Goal: Information Seeking & Learning: Learn about a topic

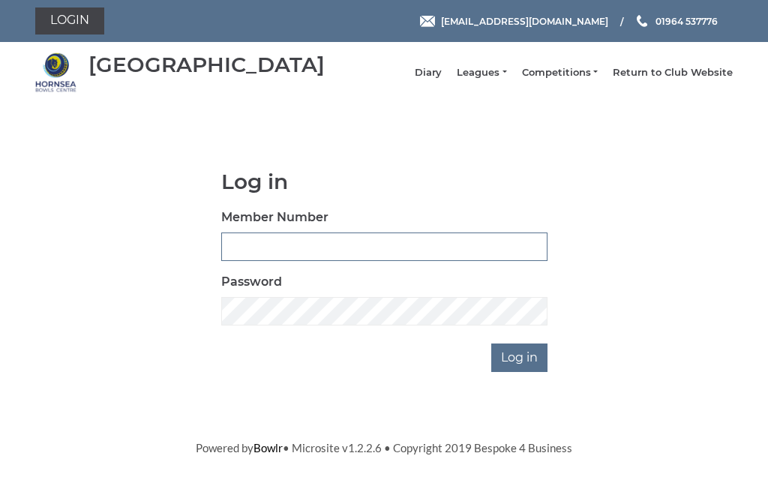
click at [338, 261] on input "Member Number" at bounding box center [384, 247] width 326 height 29
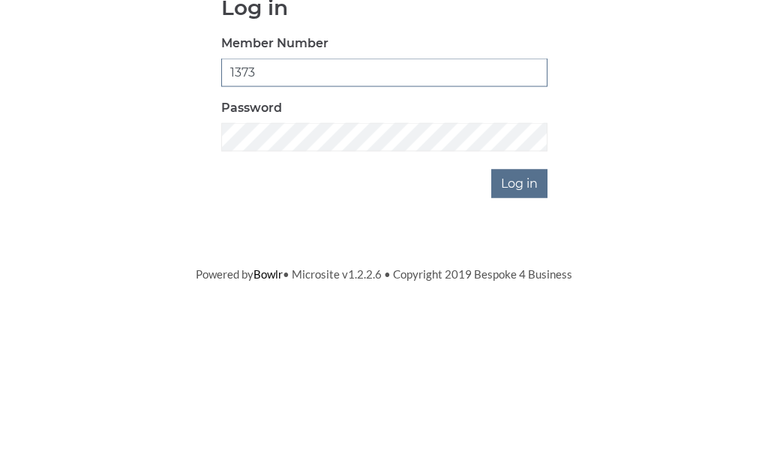
type input "1373"
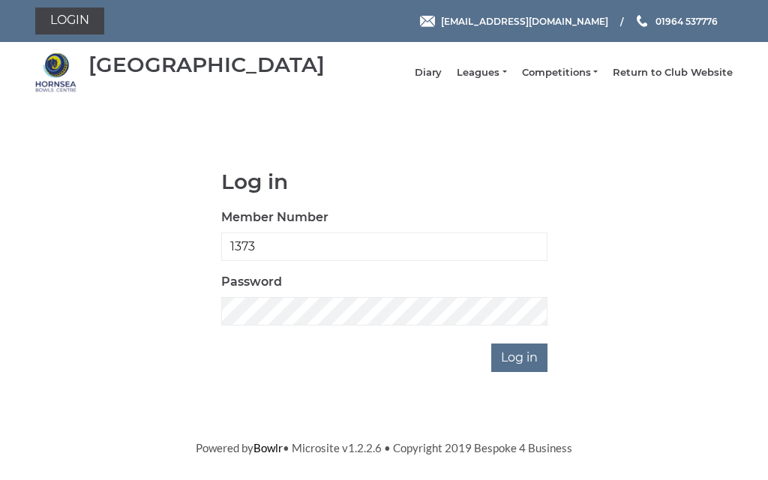
click at [530, 363] on input "Log in" at bounding box center [519, 358] width 56 height 29
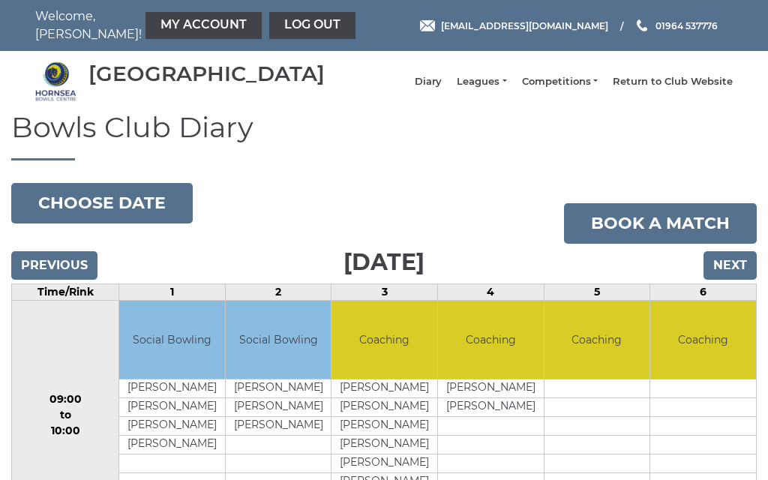
click at [506, 89] on link "Leagues" at bounding box center [482, 82] width 50 height 14
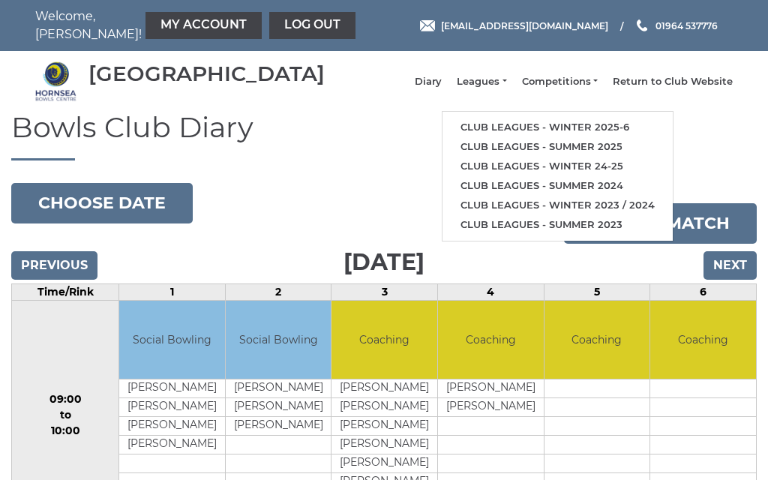
click at [572, 130] on link "Club leagues - Winter 2025-6" at bounding box center [558, 128] width 230 height 20
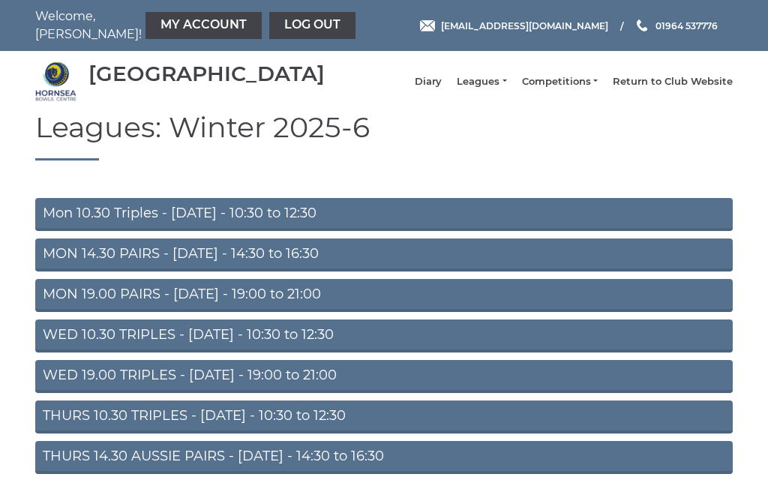
click at [191, 220] on link "Mon 10.30 Triples - Monday - 10:30 to 12:30" at bounding box center [384, 214] width 698 height 33
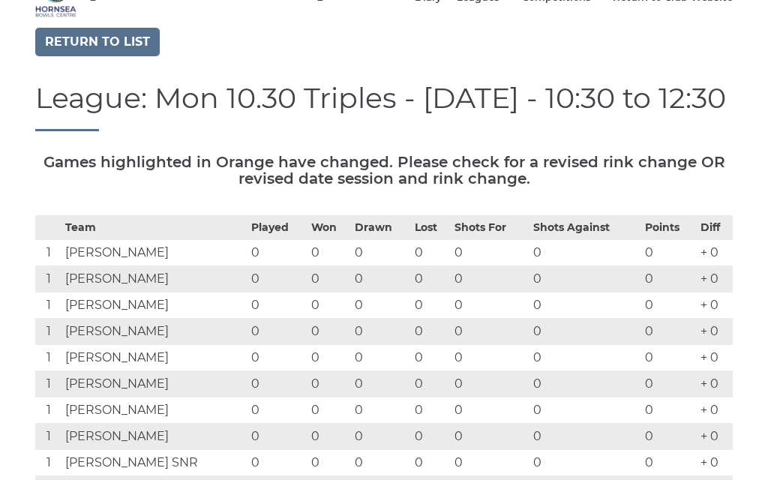
scroll to position [83, 0]
click at [116, 57] on link "Return to list" at bounding box center [97, 43] width 125 height 29
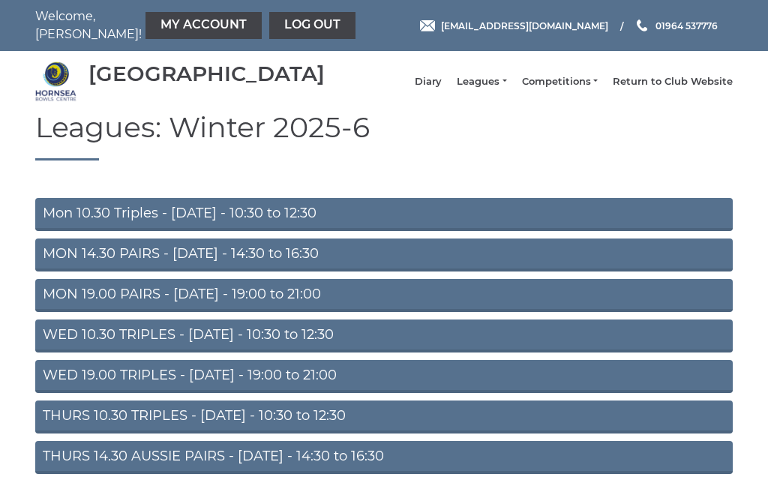
click at [185, 343] on link "WED 10.30 TRIPLES - Wednesday - 10:30 to 12:30" at bounding box center [384, 336] width 698 height 33
click at [149, 383] on link "WED 19.00 TRIPLES - [DATE] - 19:00 to 21:00" at bounding box center [384, 376] width 698 height 33
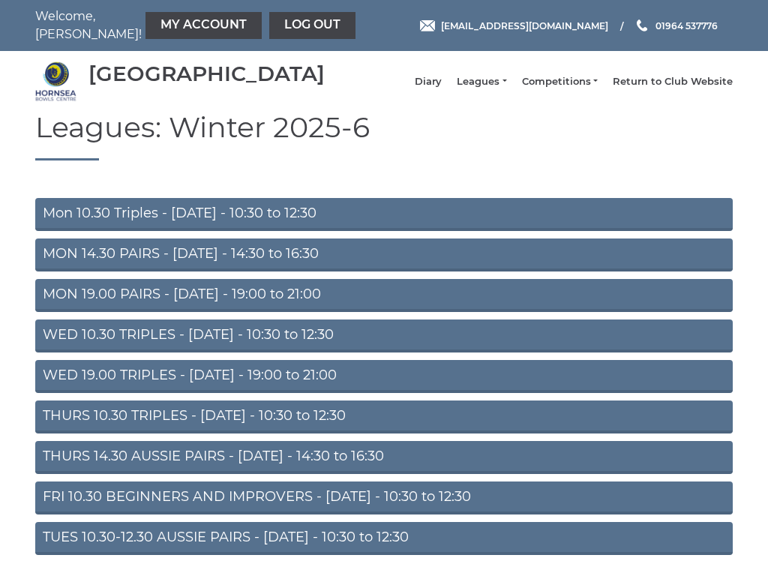
click at [142, 350] on link "WED 10.30 TRIPLES - [DATE] - 10:30 to 12:30" at bounding box center [384, 336] width 698 height 33
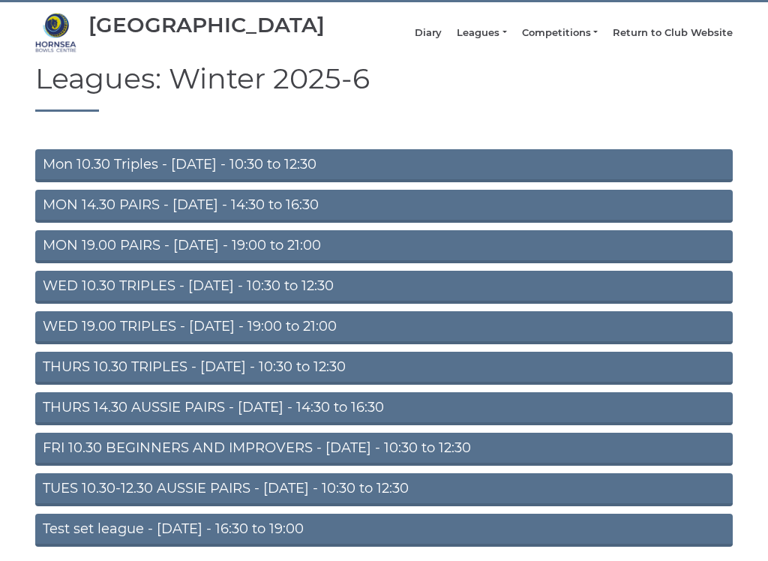
scroll to position [71, 0]
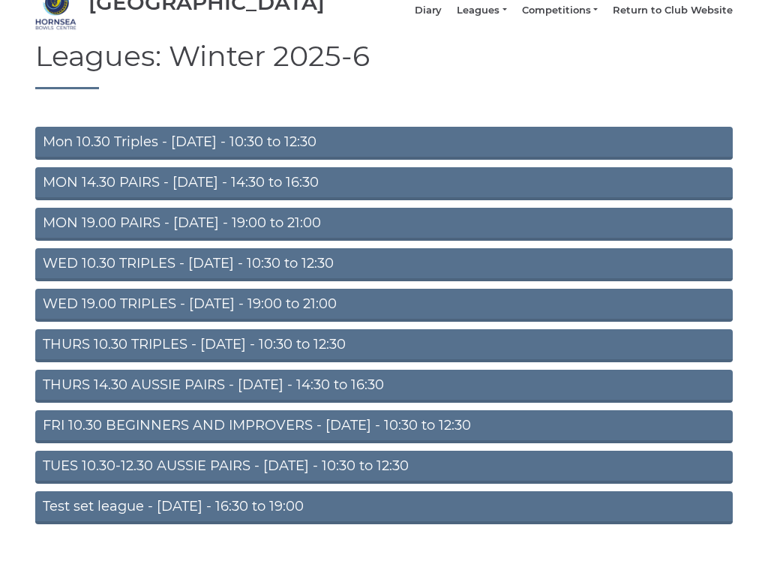
click at [222, 435] on link "FRI 10.30 BEGINNERS AND IMPROVERS - Friday - 10:30 to 12:30" at bounding box center [384, 426] width 698 height 33
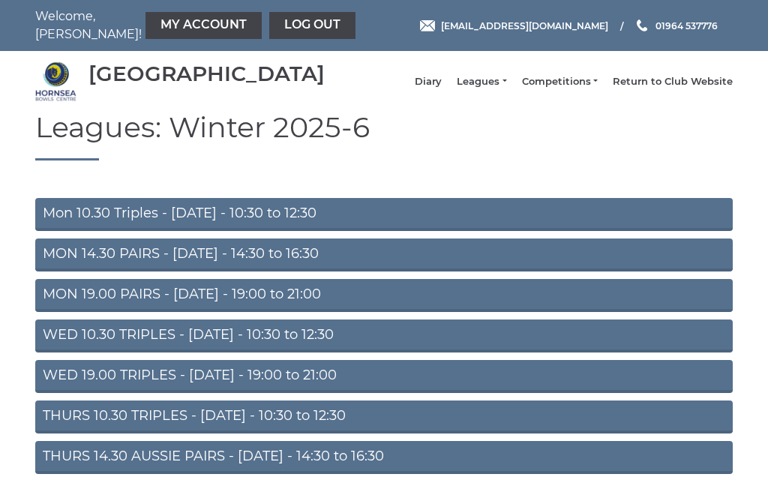
scroll to position [119, 0]
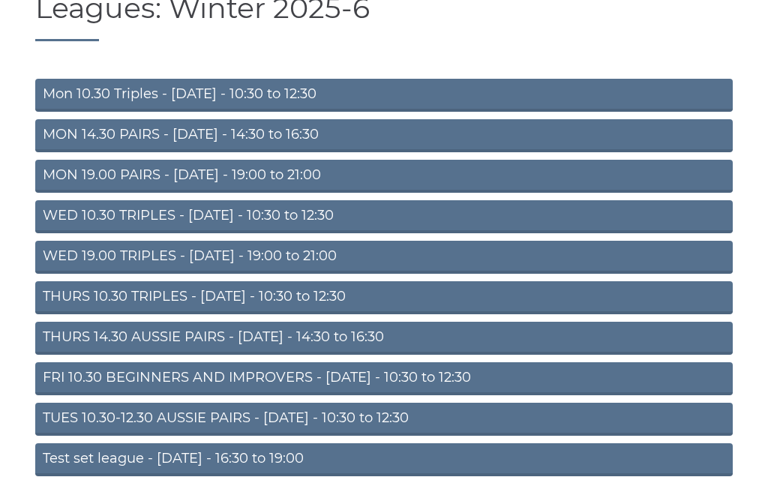
click at [142, 145] on link "MON 14.30 PAIRS - [DATE] - 14:30 to 16:30" at bounding box center [384, 135] width 698 height 33
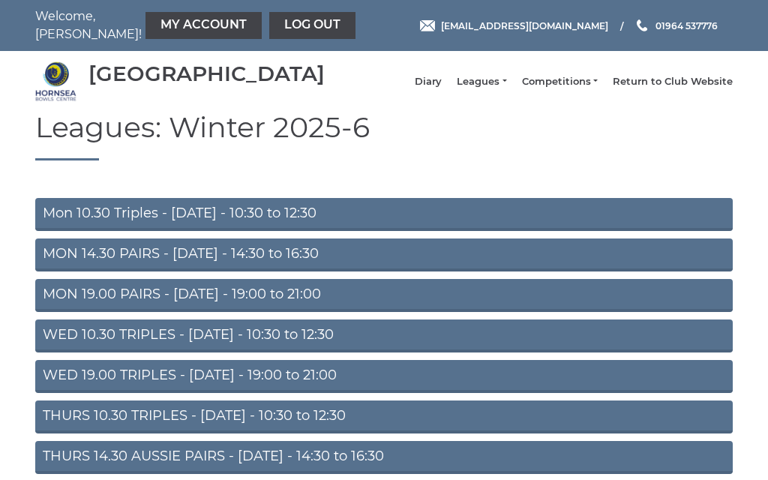
scroll to position [119, 0]
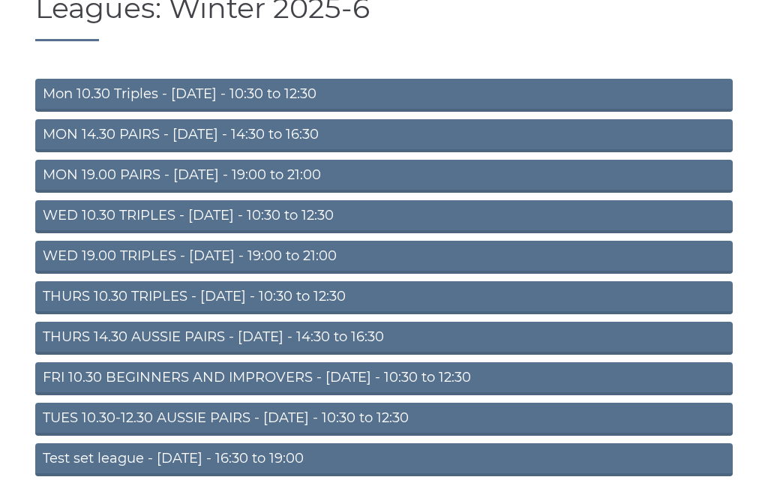
click at [139, 183] on link "MON 19.00 PAIRS - [DATE] - 19:00 to 21:00" at bounding box center [384, 176] width 698 height 33
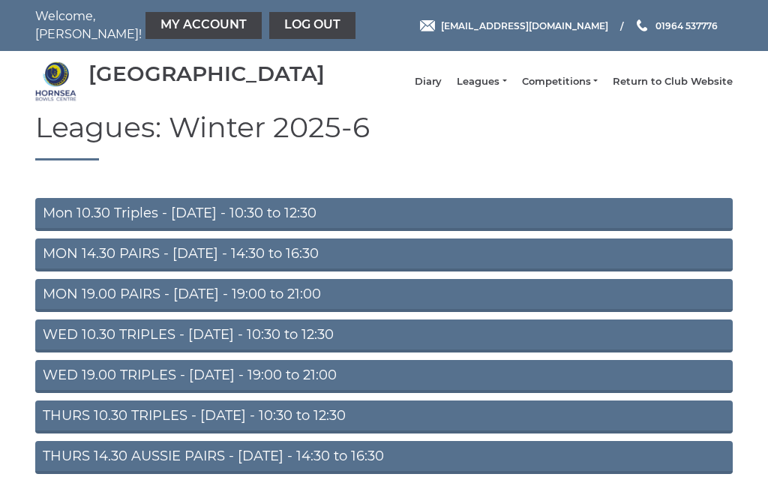
scroll to position [119, 0]
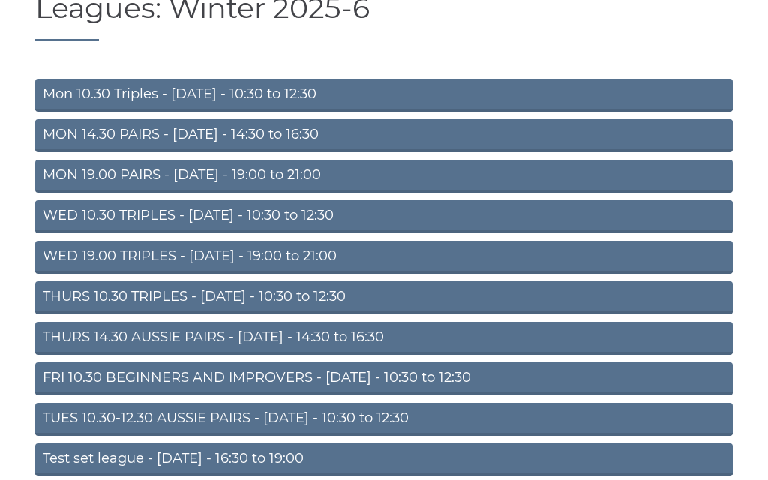
click at [146, 271] on link "WED 19.00 TRIPLES - [DATE] - 19:00 to 21:00" at bounding box center [384, 257] width 698 height 33
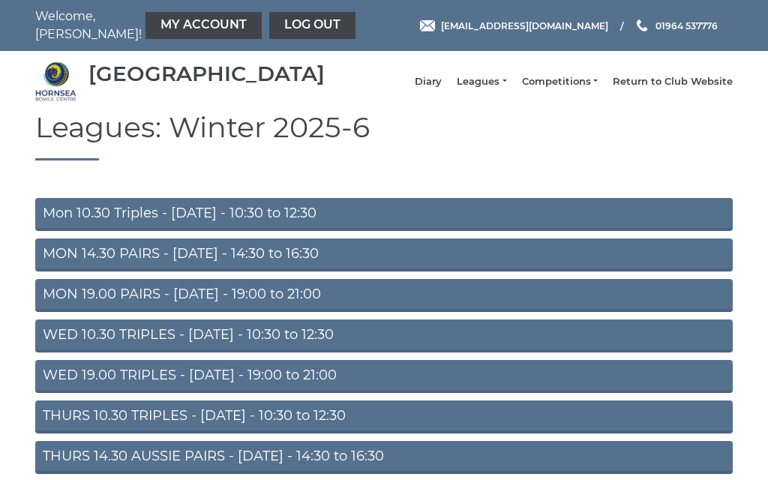
scroll to position [119, 0]
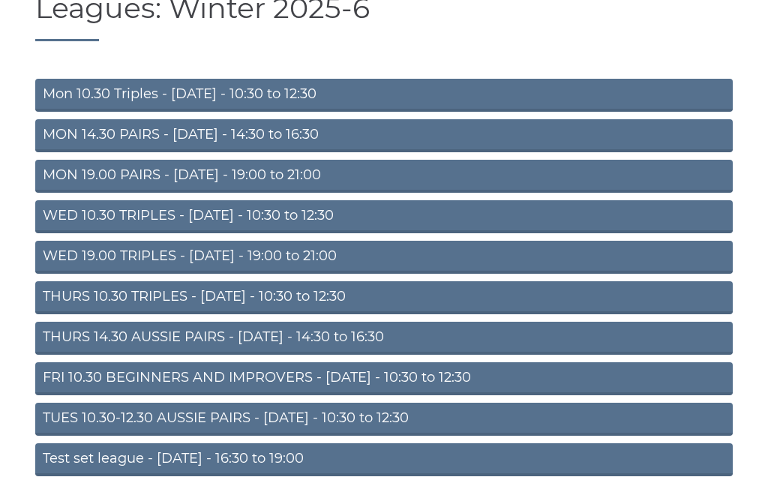
click at [152, 307] on link "THURS 10.30 TRIPLES - [DATE] - 10:30 to 12:30" at bounding box center [384, 297] width 698 height 33
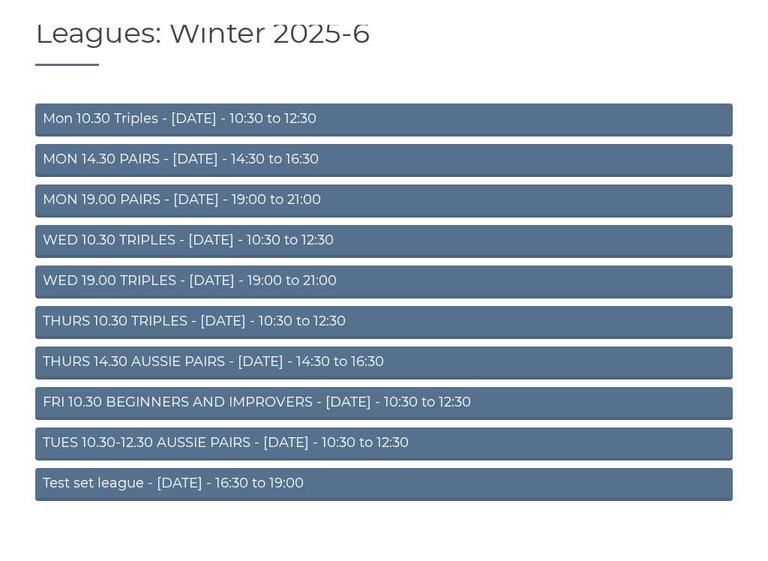
scroll to position [99, 0]
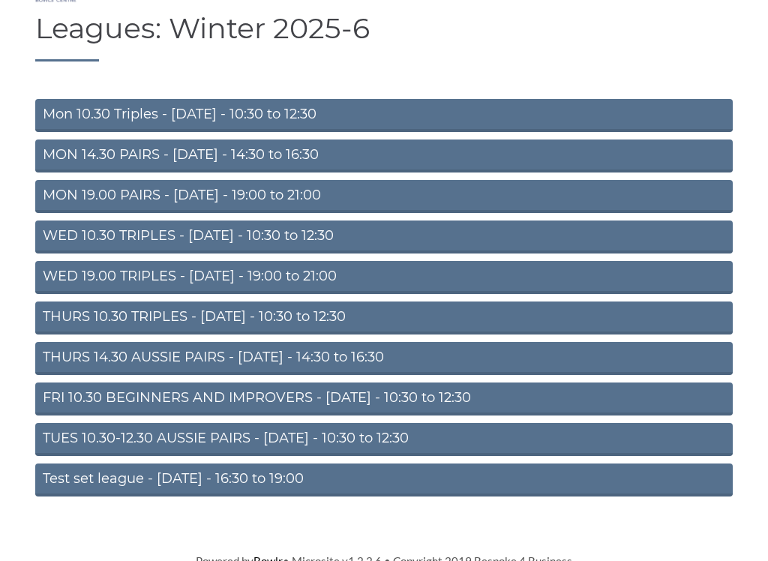
click at [149, 374] on link "THURS 14.30 AUSSIE PAIRS - [DATE] - 14:30 to 16:30" at bounding box center [384, 358] width 698 height 33
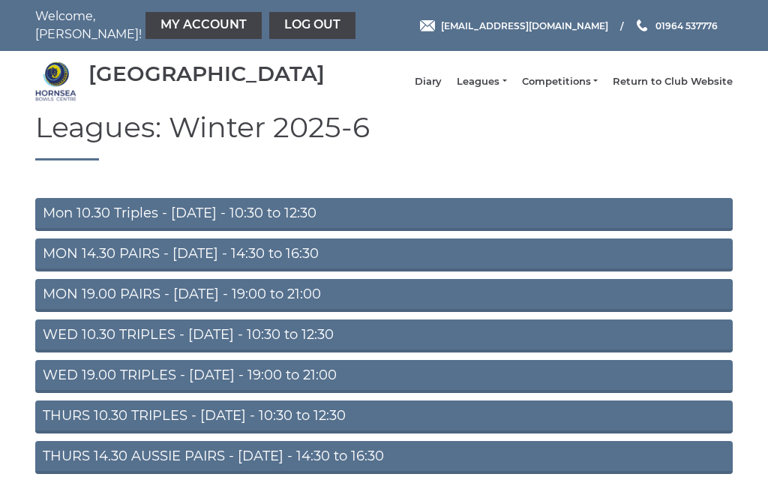
scroll to position [147, 0]
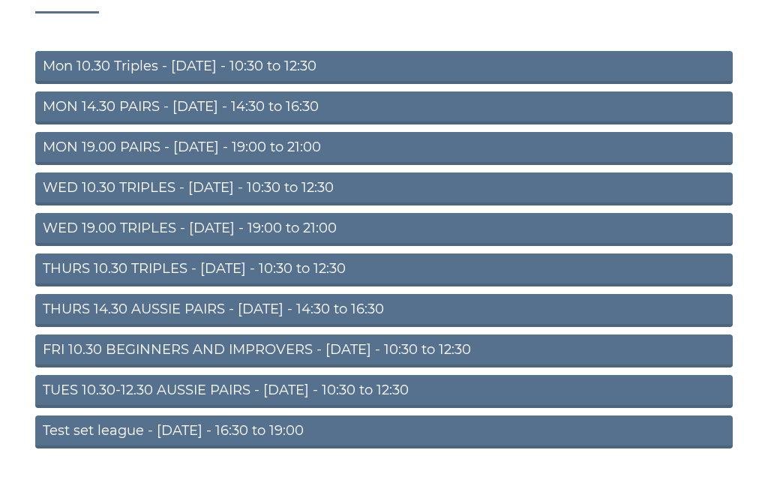
click at [149, 398] on link "TUES 10.30-12.30 AUSSIE PAIRS - Tuesday - 10:30 to 12:30" at bounding box center [384, 391] width 698 height 33
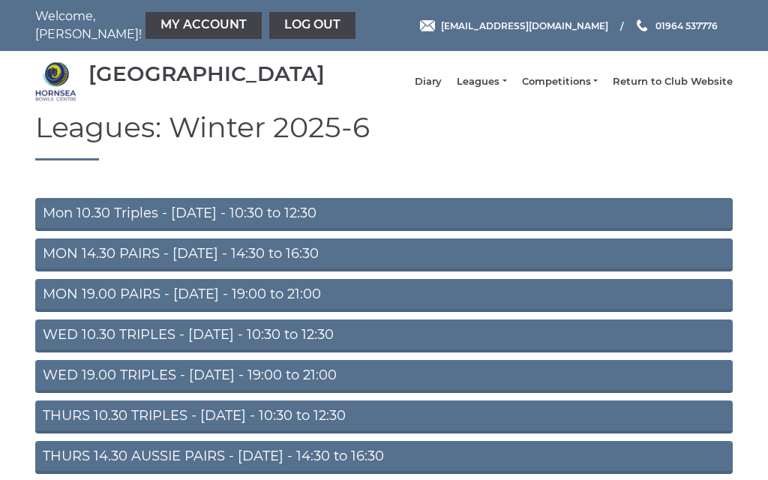
scroll to position [147, 0]
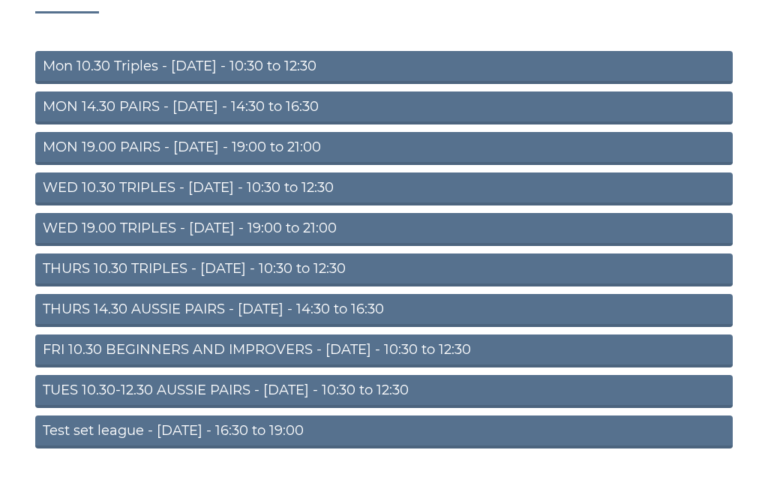
click at [239, 356] on link "FRI 10.30 BEGINNERS AND IMPROVERS - Friday - 10:30 to 12:30" at bounding box center [384, 351] width 698 height 33
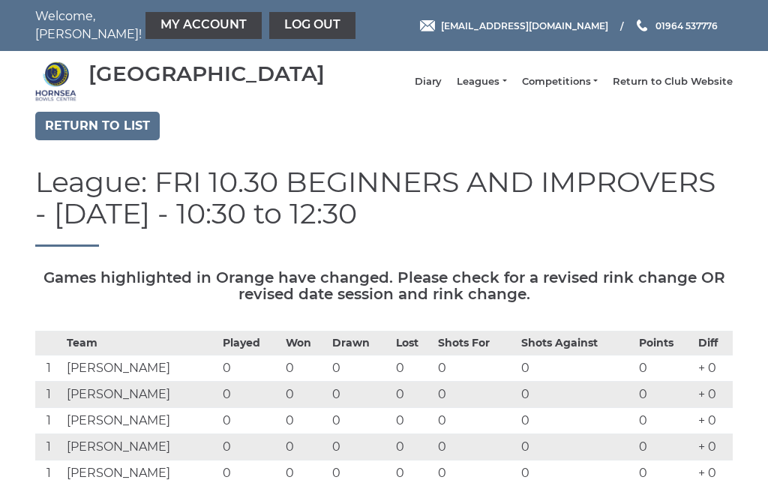
click at [598, 86] on link "Competitions" at bounding box center [560, 82] width 76 height 14
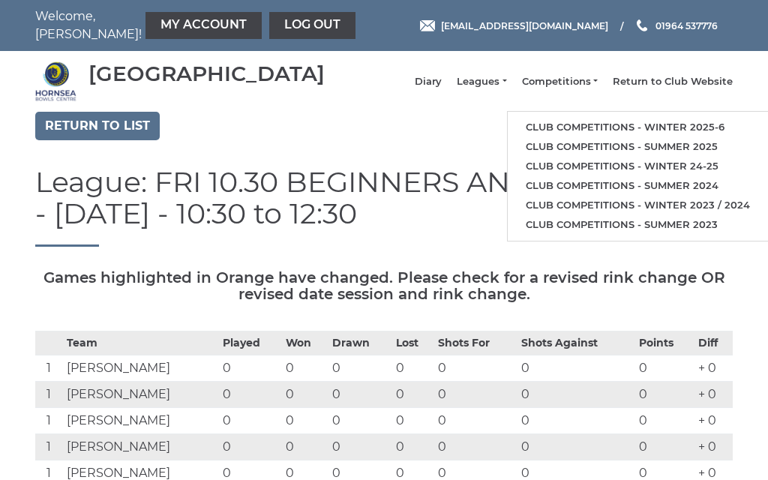
click at [627, 128] on link "Club competitions - Winter 2025-6" at bounding box center [638, 128] width 260 height 20
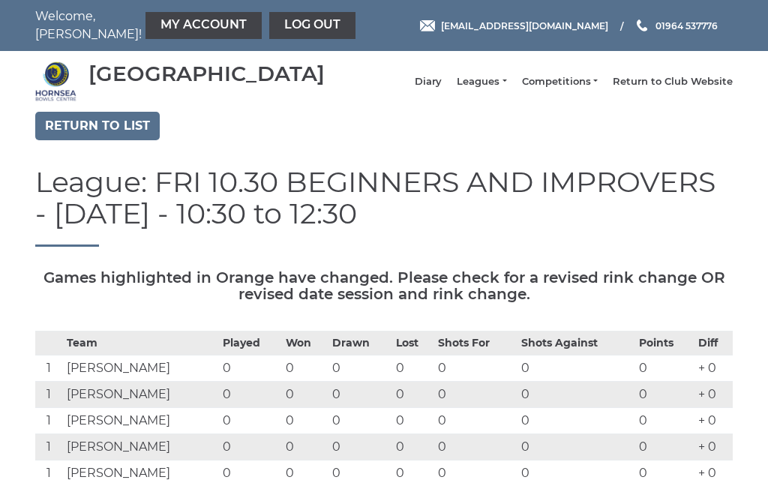
click at [506, 86] on link "Leagues" at bounding box center [482, 82] width 50 height 14
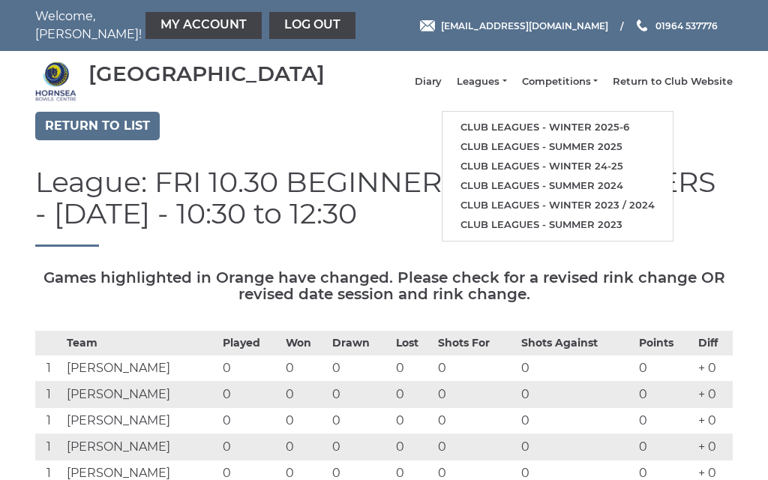
click at [565, 134] on link "Club leagues - Winter 2025-6" at bounding box center [558, 128] width 230 height 20
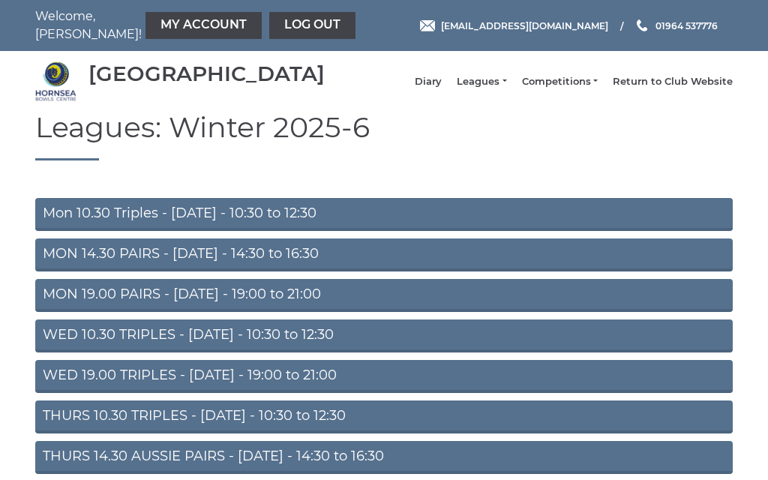
click at [107, 224] on link "Mon 10.30 Triples - Monday - 10:30 to 12:30" at bounding box center [384, 214] width 698 height 33
click at [126, 344] on link "WED 10.30 TRIPLES - Wednesday - 10:30 to 12:30" at bounding box center [384, 336] width 698 height 33
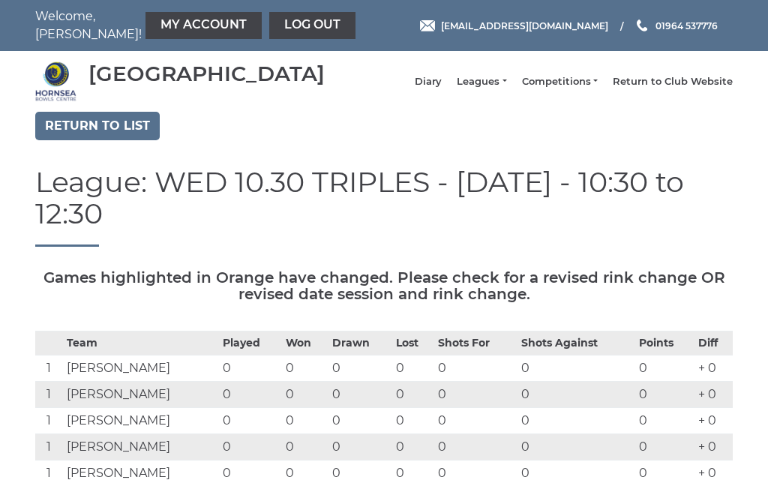
click at [269, 32] on link "Log out" at bounding box center [312, 25] width 86 height 27
